Goal: Check status

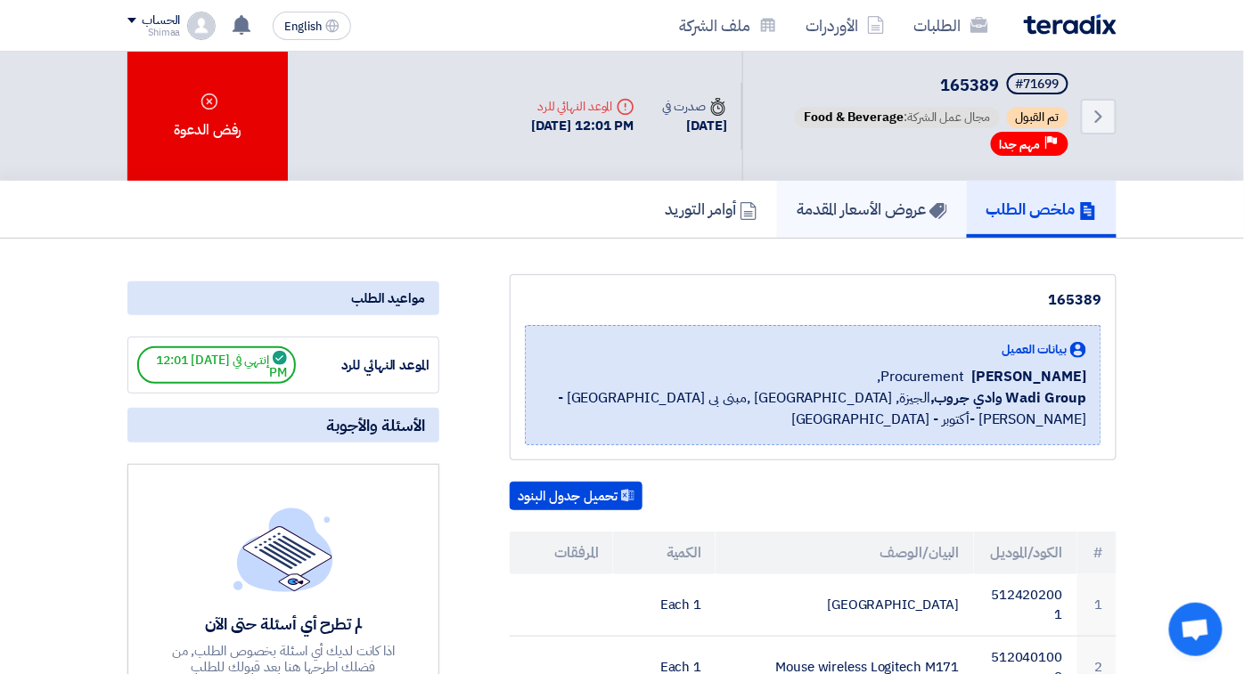
click at [947, 203] on h5 "عروض الأسعار المقدمة" at bounding box center [871, 209] width 151 height 20
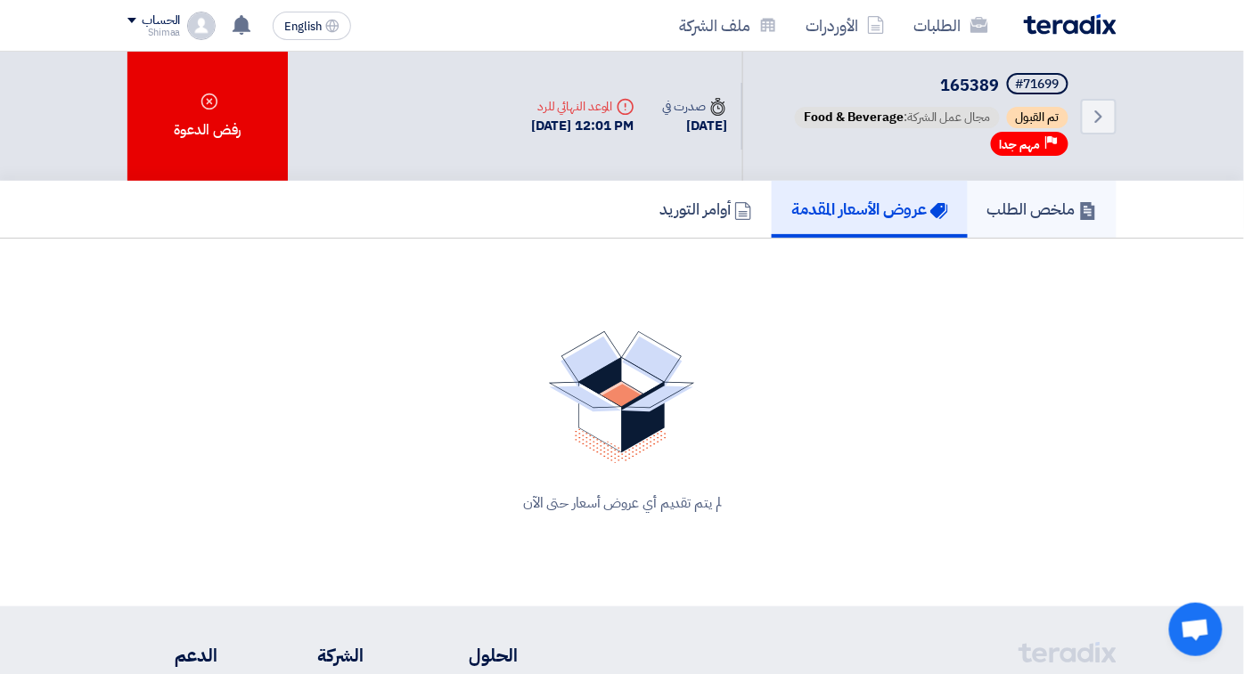
click at [1116, 216] on link "ملخص الطلب" at bounding box center [1041, 209] width 149 height 57
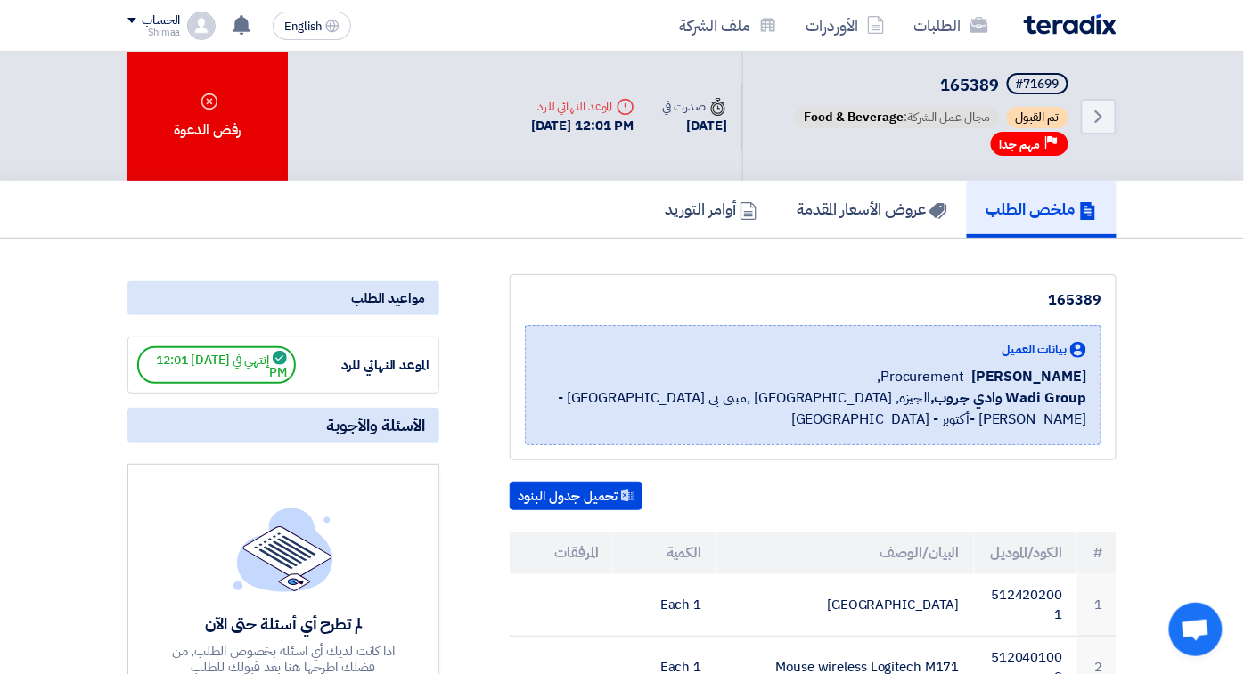
click at [1072, 126] on div "تم القبول مجال عمل الشركة: Food & Beverage" at bounding box center [931, 119] width 281 height 25
click at [1040, 141] on span "مهم جدا" at bounding box center [1019, 144] width 41 height 17
click at [592, 482] on button "تحميل جدول البنود" at bounding box center [576, 496] width 133 height 29
click at [526, 482] on button "تحميل جدول البنود" at bounding box center [576, 496] width 133 height 29
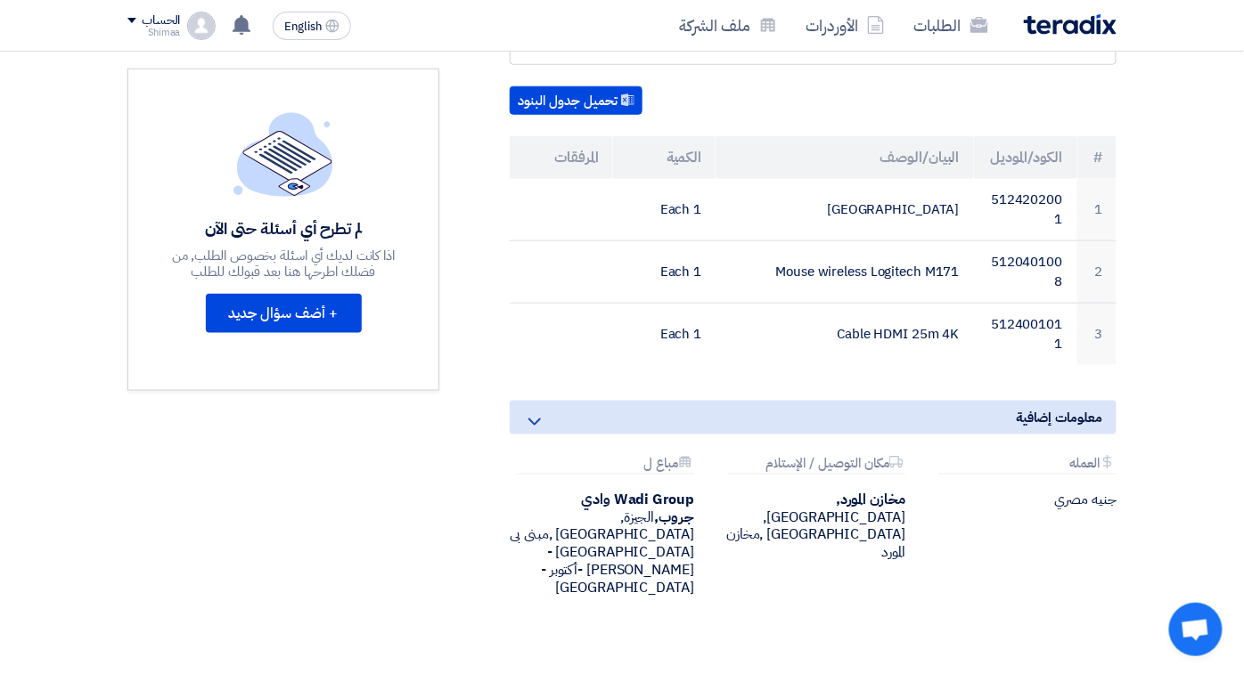
scroll to position [494, 0]
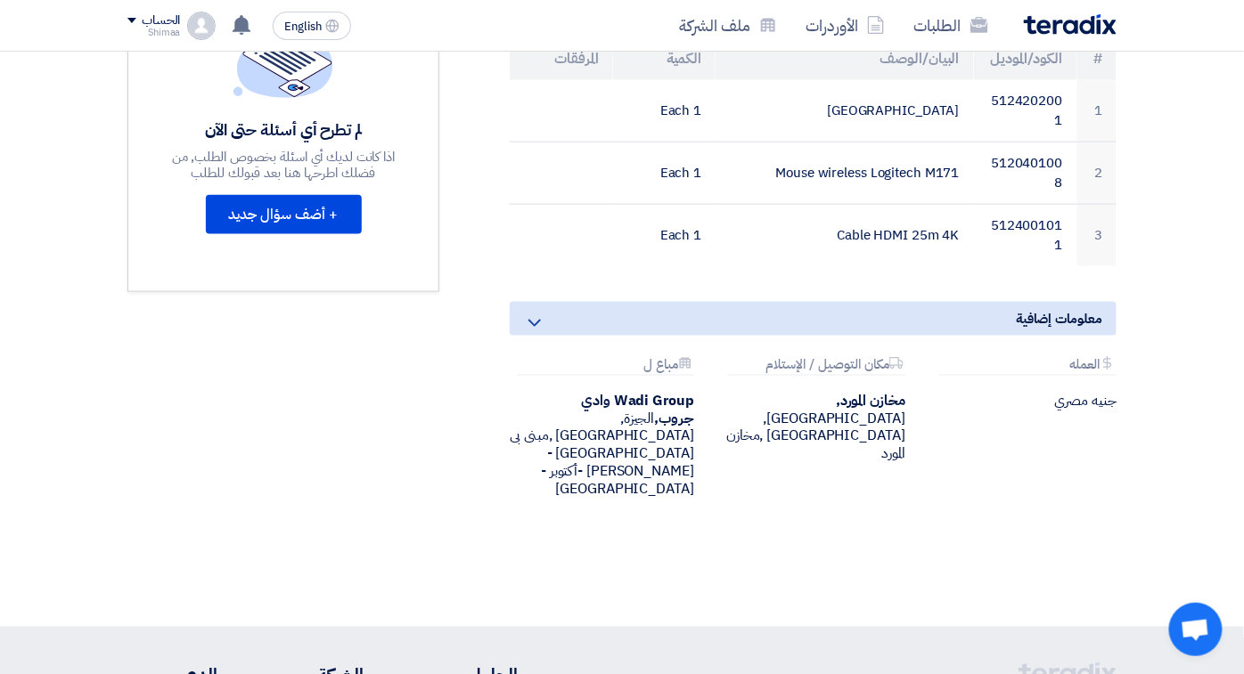
click at [518, 420] on div "165389 بيانات العميل [PERSON_NAME] Procurement, Wadi Group وادي جروب, [GEOGRAPH…" at bounding box center [622, 186] width 1016 height 812
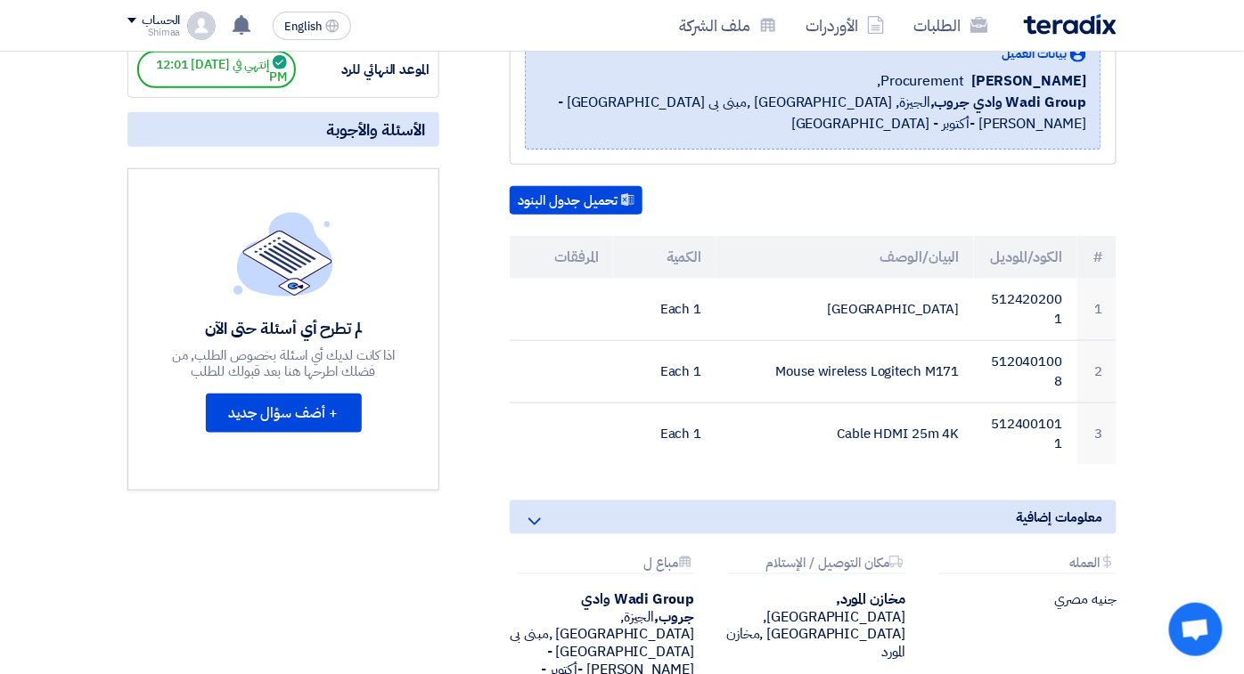
scroll to position [198, 0]
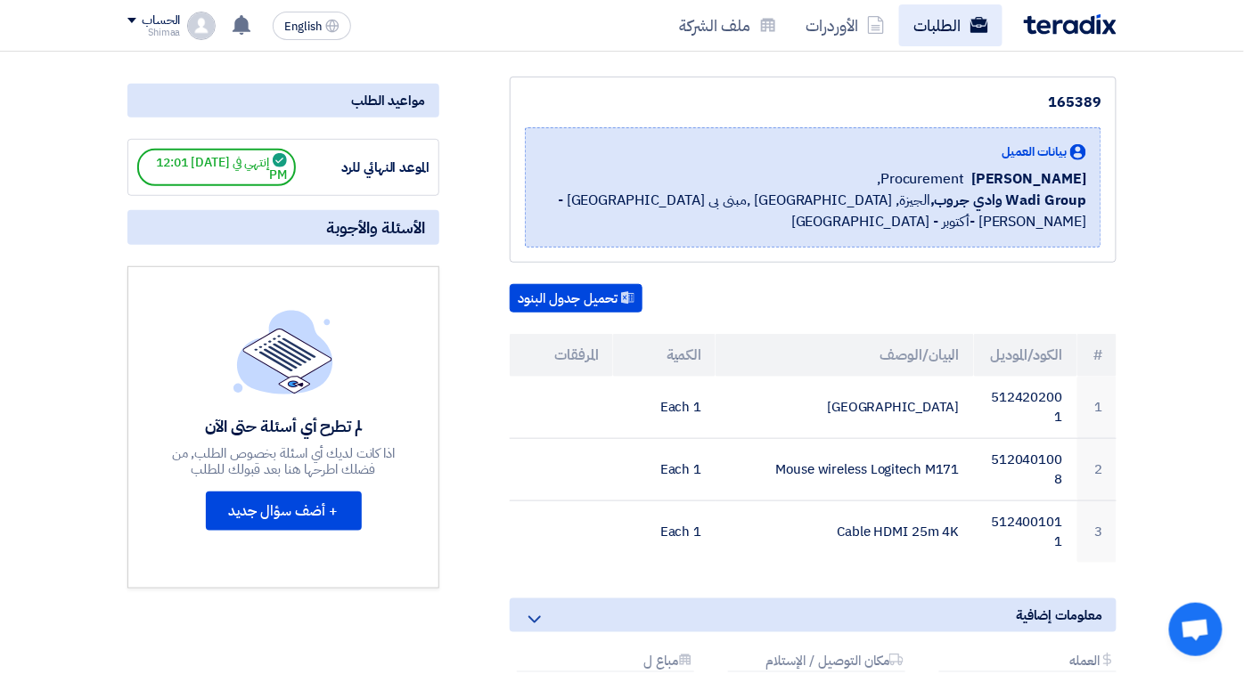
click at [1002, 24] on link "الطلبات" at bounding box center [950, 25] width 103 height 42
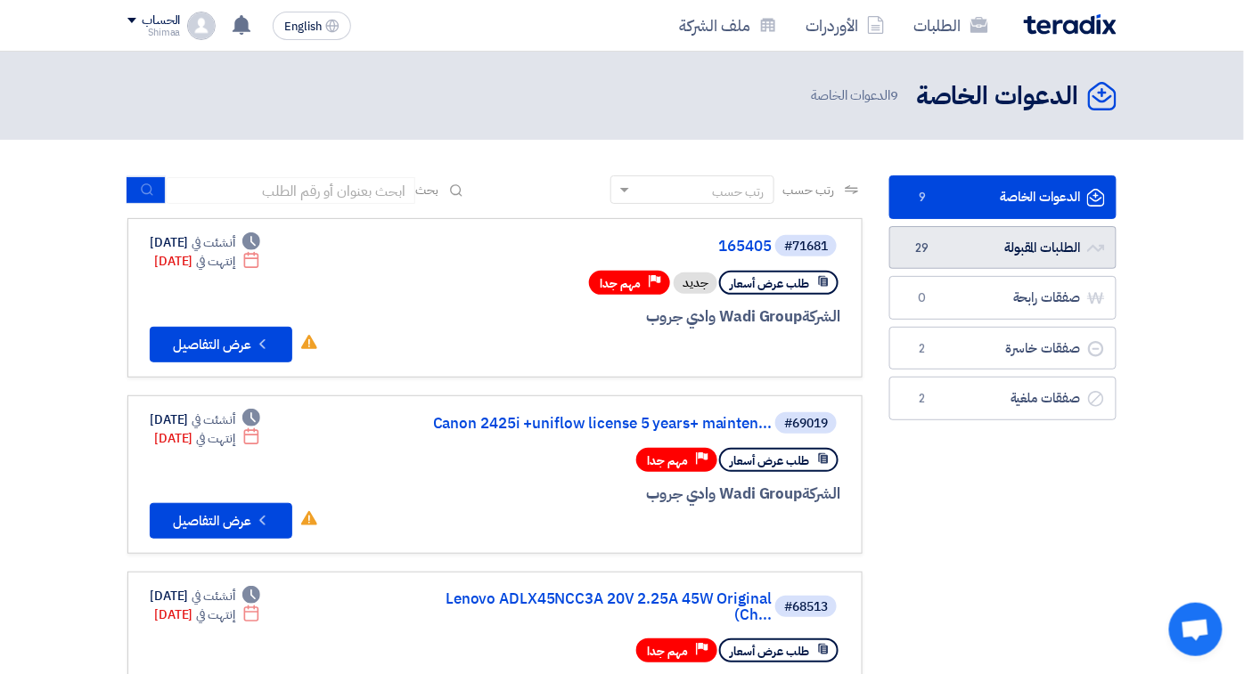
click at [1097, 253] on link "الطلبات المقبولة الطلبات المقبولة 29" at bounding box center [1002, 248] width 227 height 44
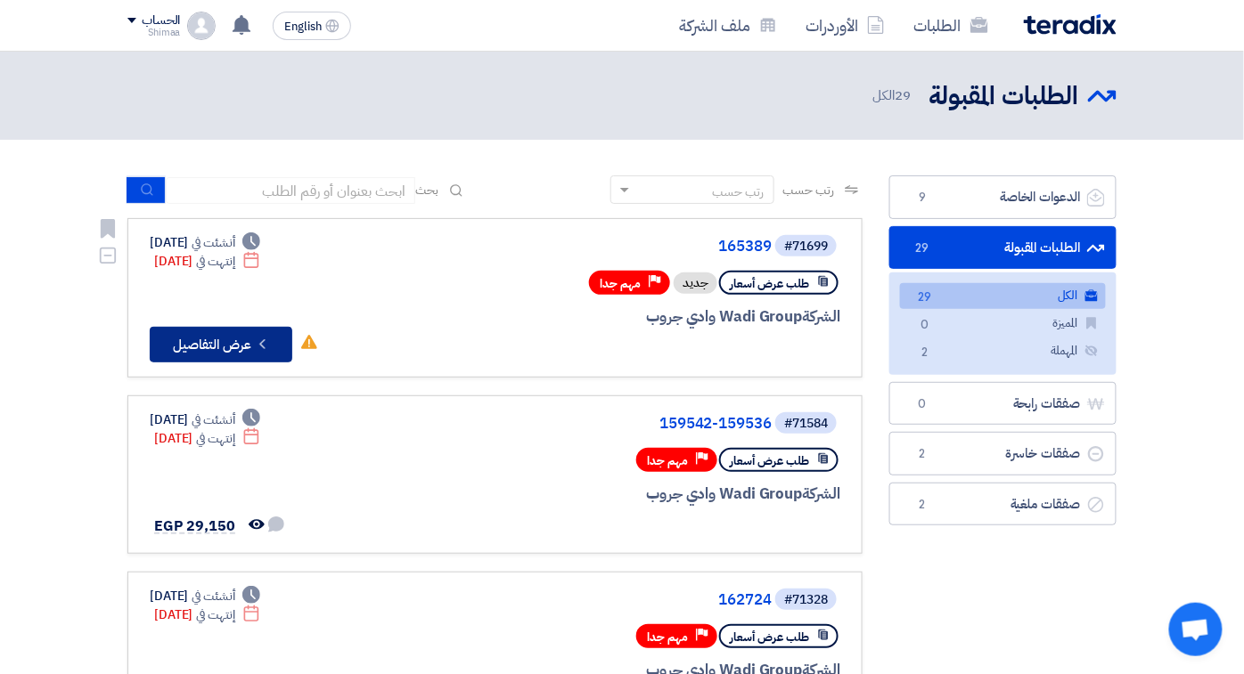
click at [150, 339] on button "Check details عرض التفاصيل" at bounding box center [221, 345] width 143 height 36
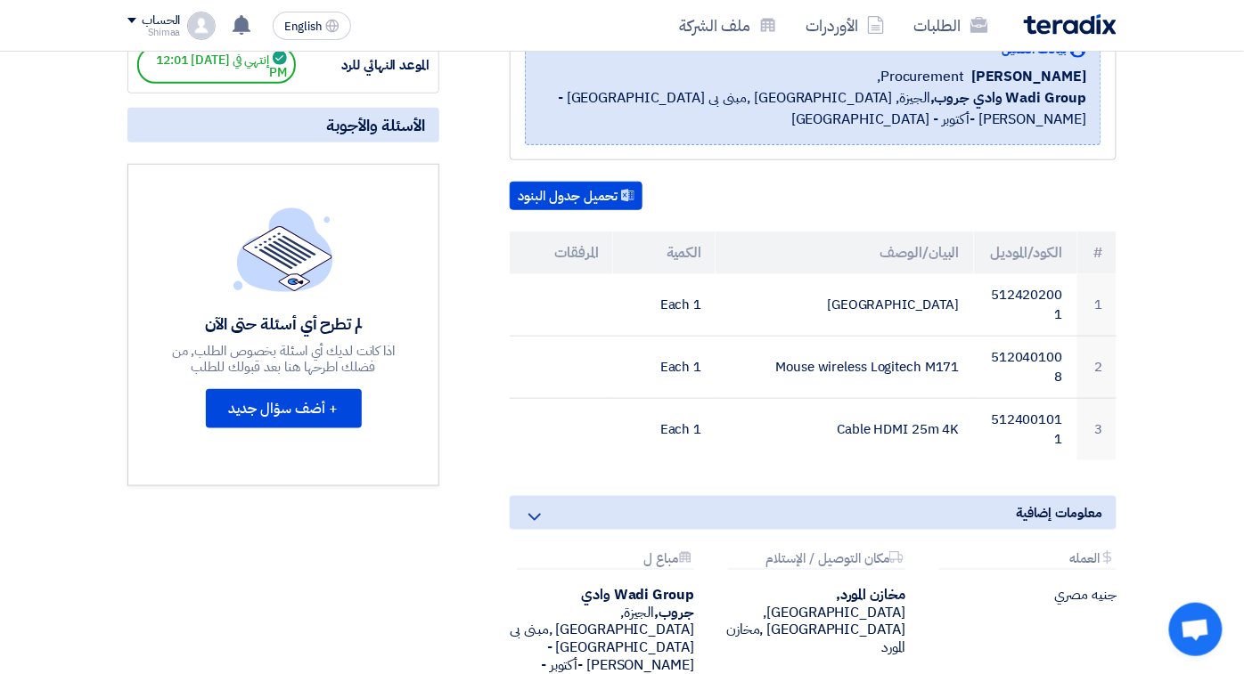
scroll to position [297, 0]
